Goal: Transaction & Acquisition: Purchase product/service

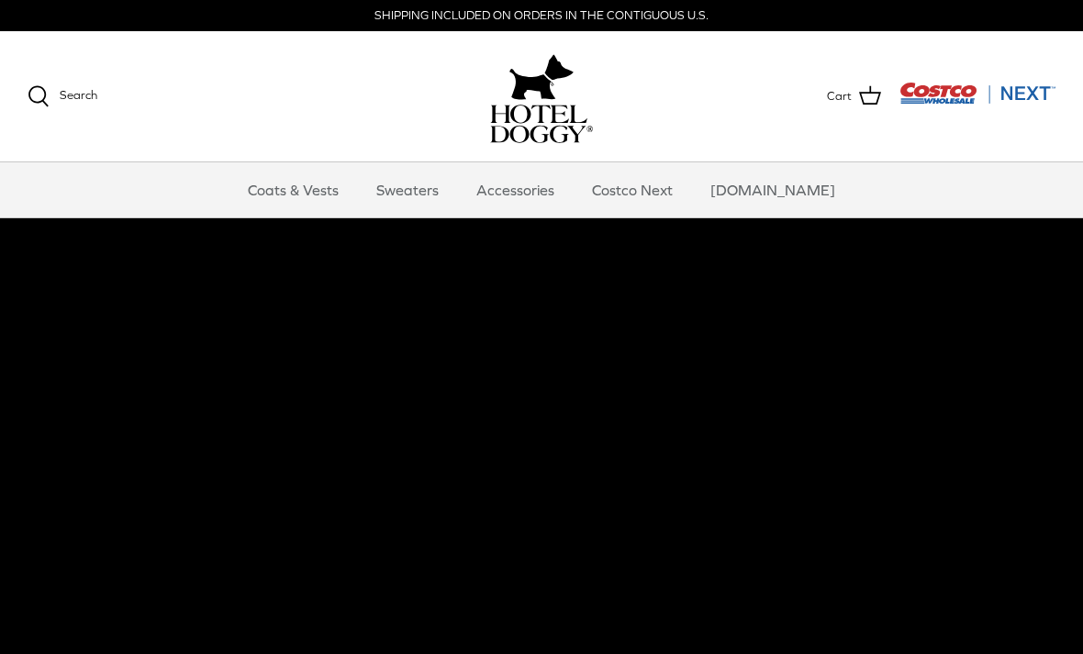
click at [544, 194] on link "Accessories" at bounding box center [515, 189] width 111 height 55
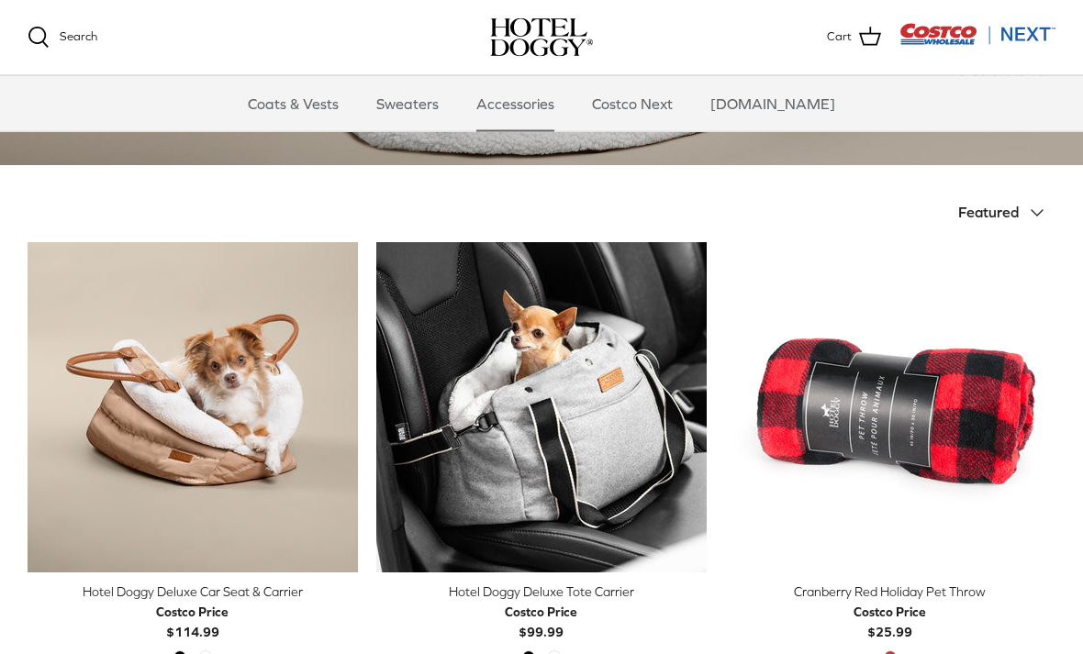
scroll to position [324, 0]
click at [622, 391] on img "Hotel Doggy Deluxe Tote Carrier" at bounding box center [541, 407] width 330 height 330
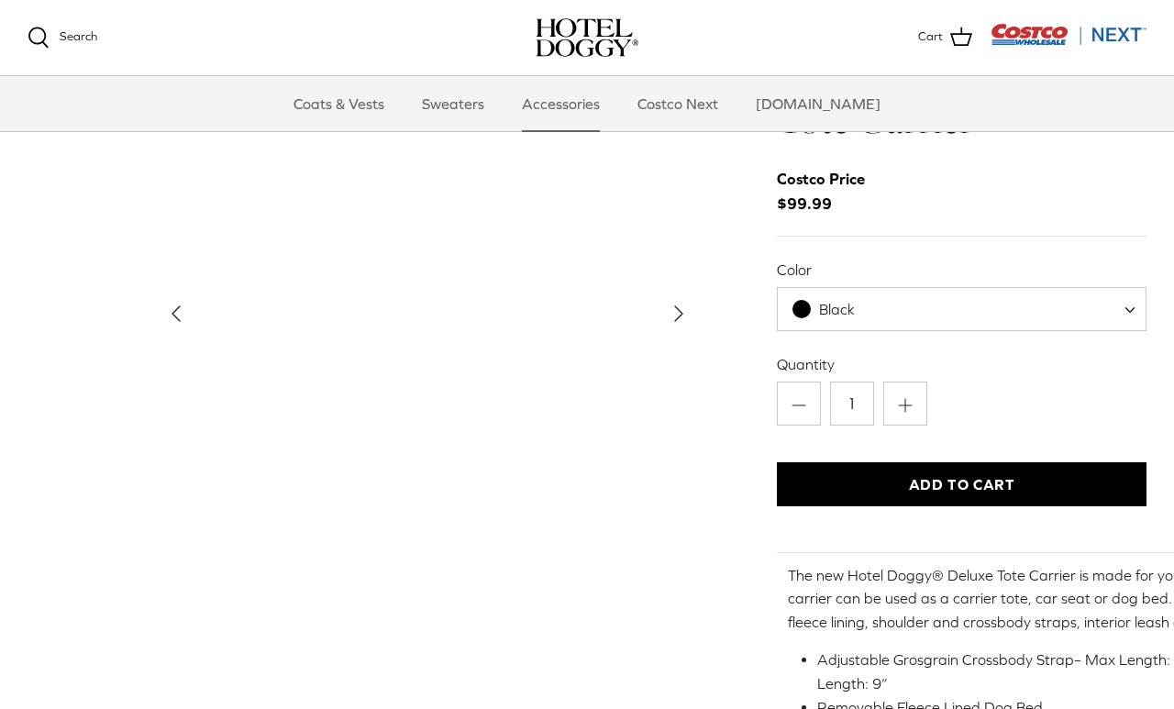
scroll to position [54, 0]
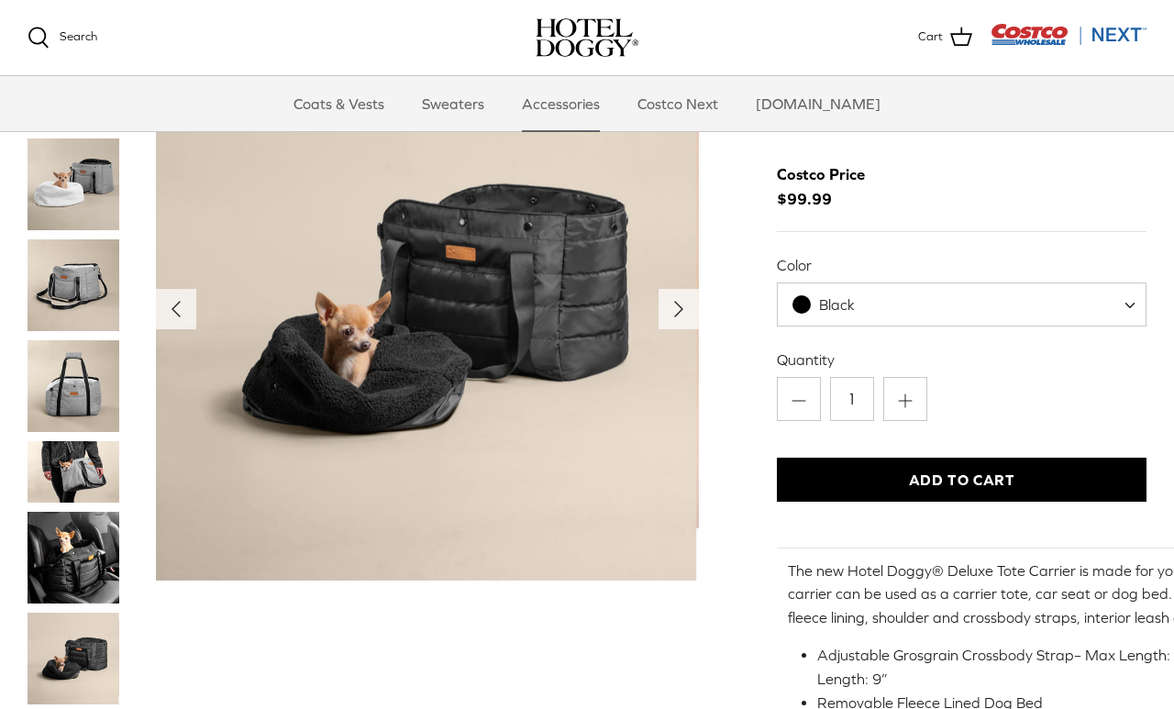
click at [1006, 301] on span "Black" at bounding box center [962, 305] width 370 height 44
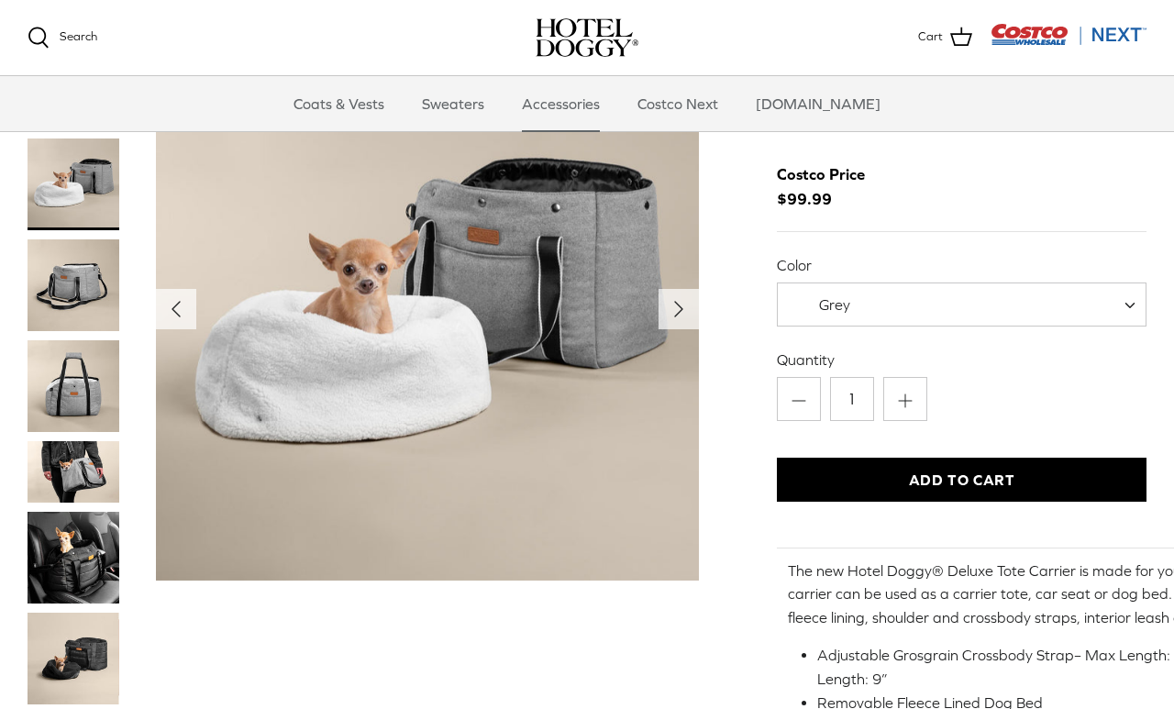
click at [1022, 301] on span "Grey" at bounding box center [962, 305] width 370 height 44
select select "Black"
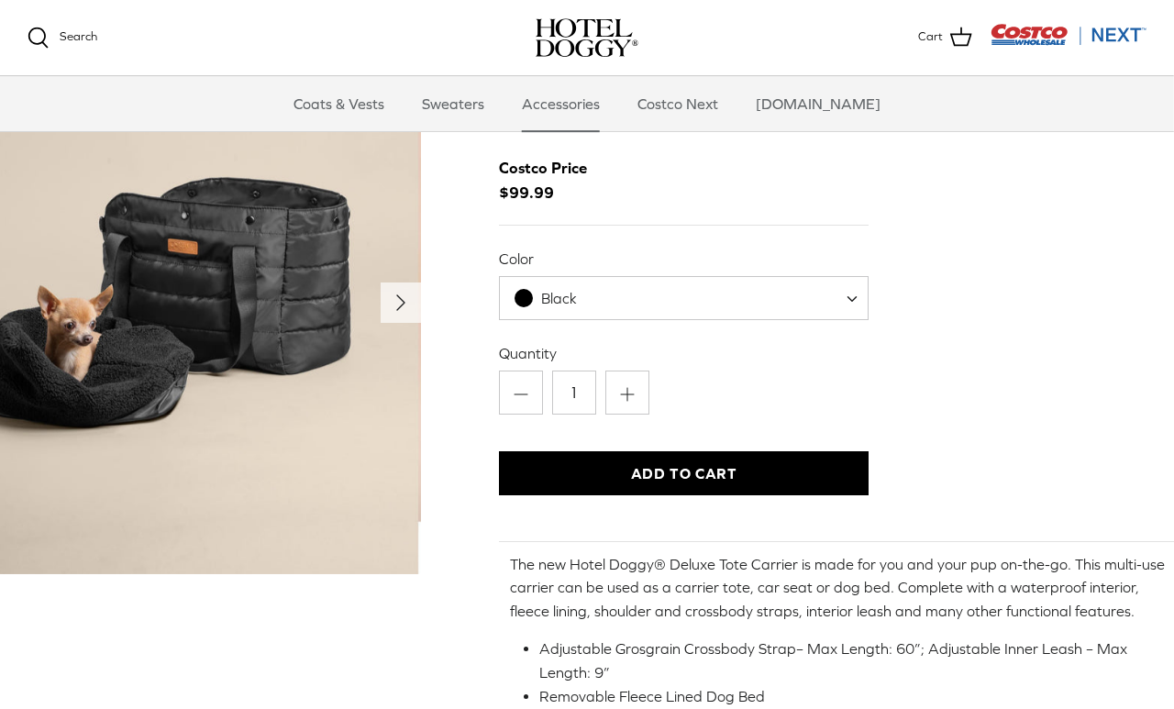
scroll to position [0, 278]
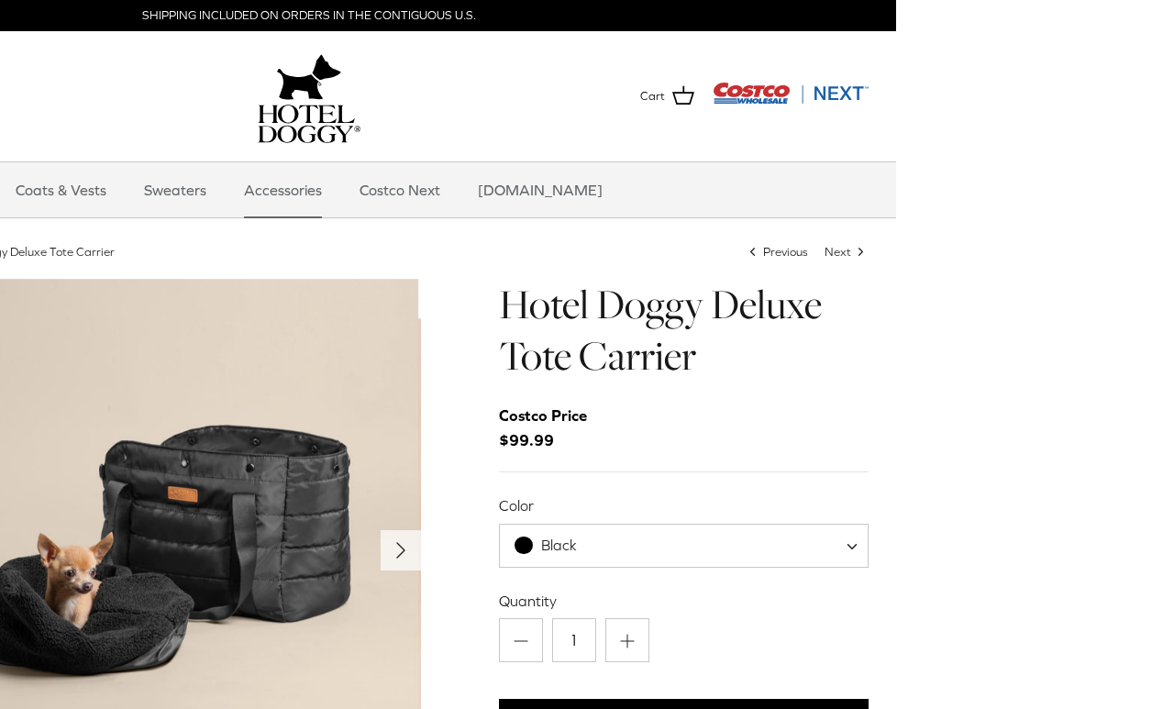
click at [751, 89] on img "Costco Next" at bounding box center [791, 93] width 156 height 23
